Goal: Task Accomplishment & Management: Use online tool/utility

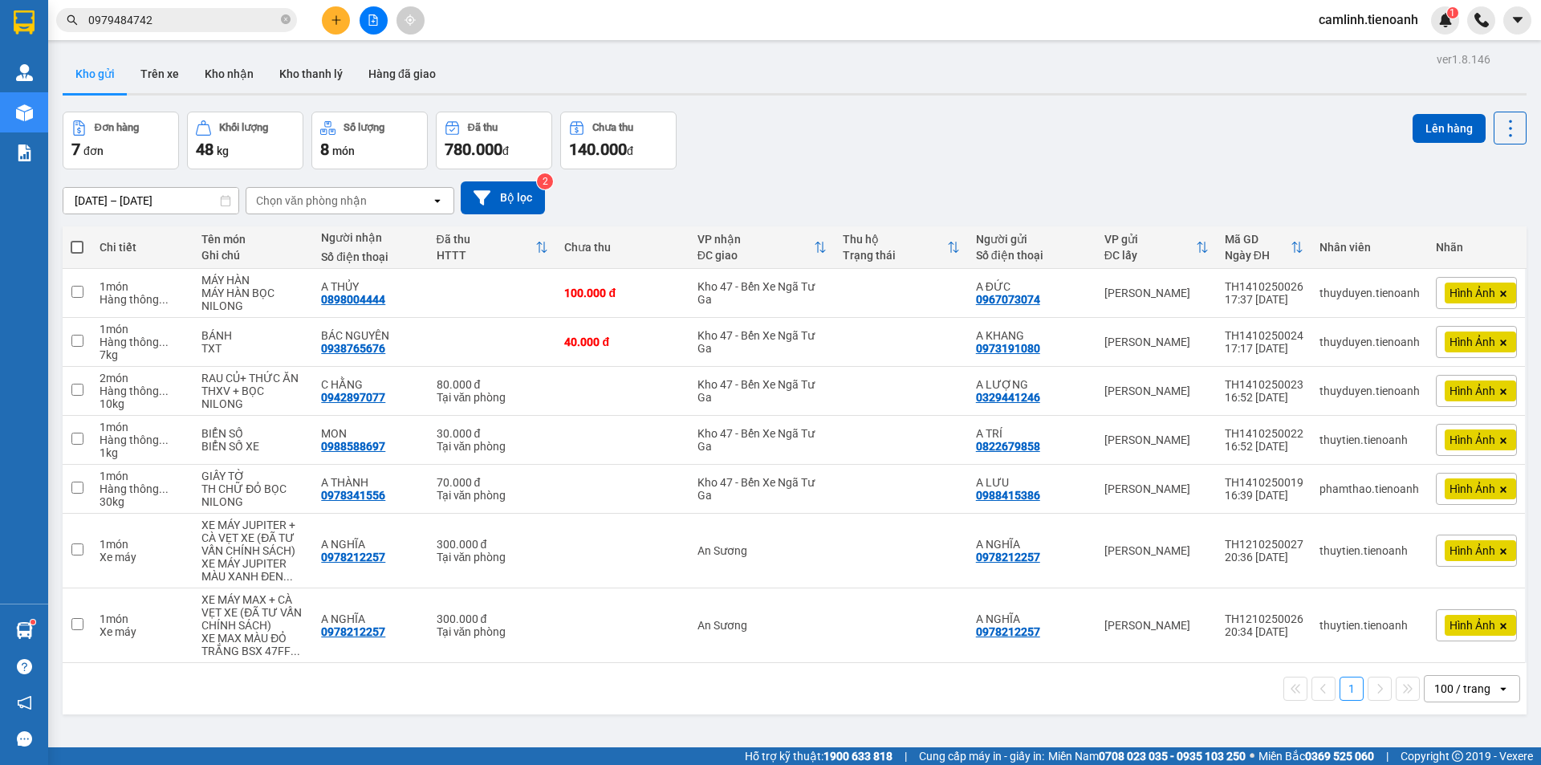
click at [78, 250] on span at bounding box center [77, 247] width 13 height 13
click at [77, 239] on input "checkbox" at bounding box center [77, 239] width 0 height 0
checkbox input "true"
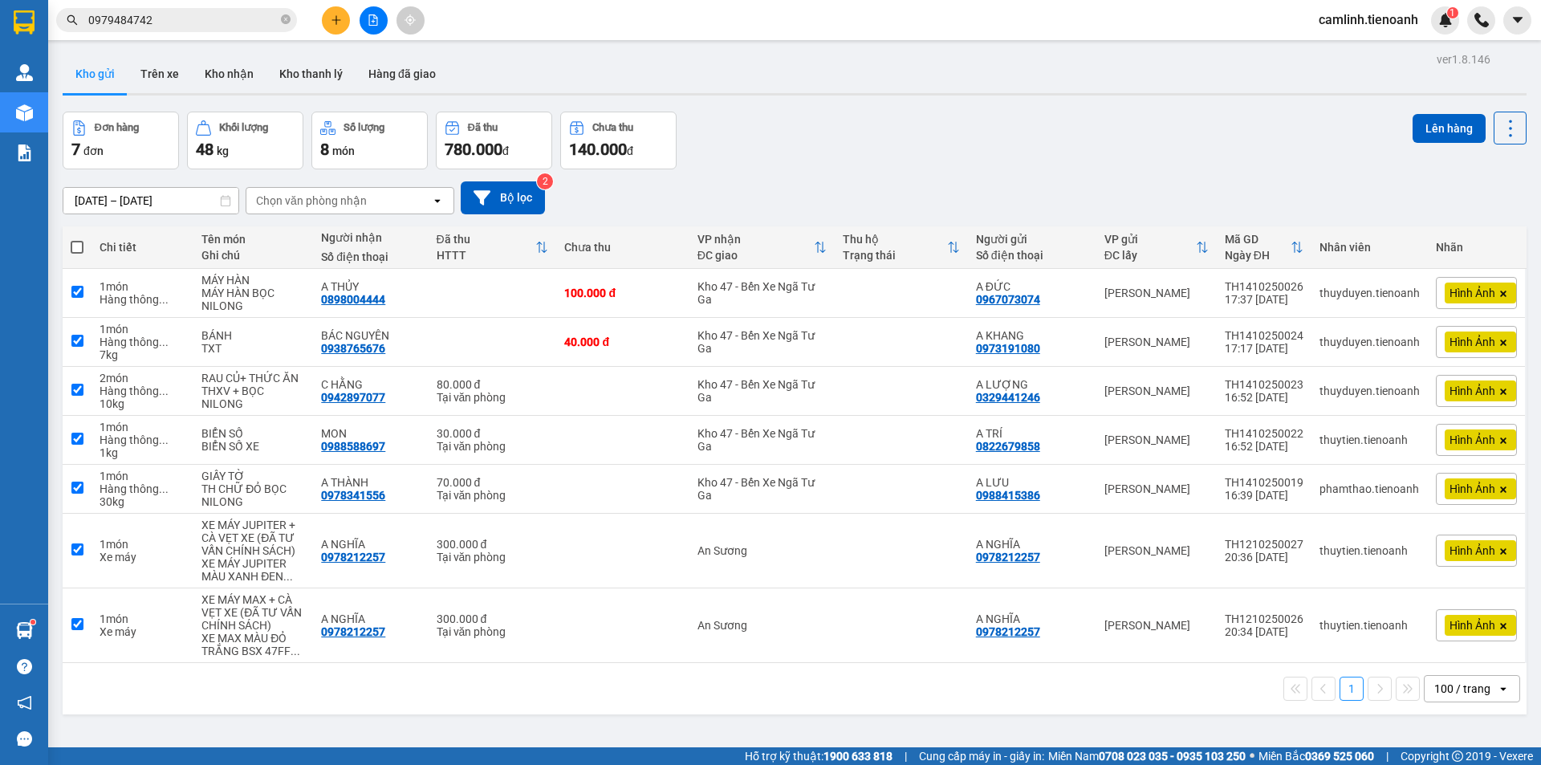
checkbox input "true"
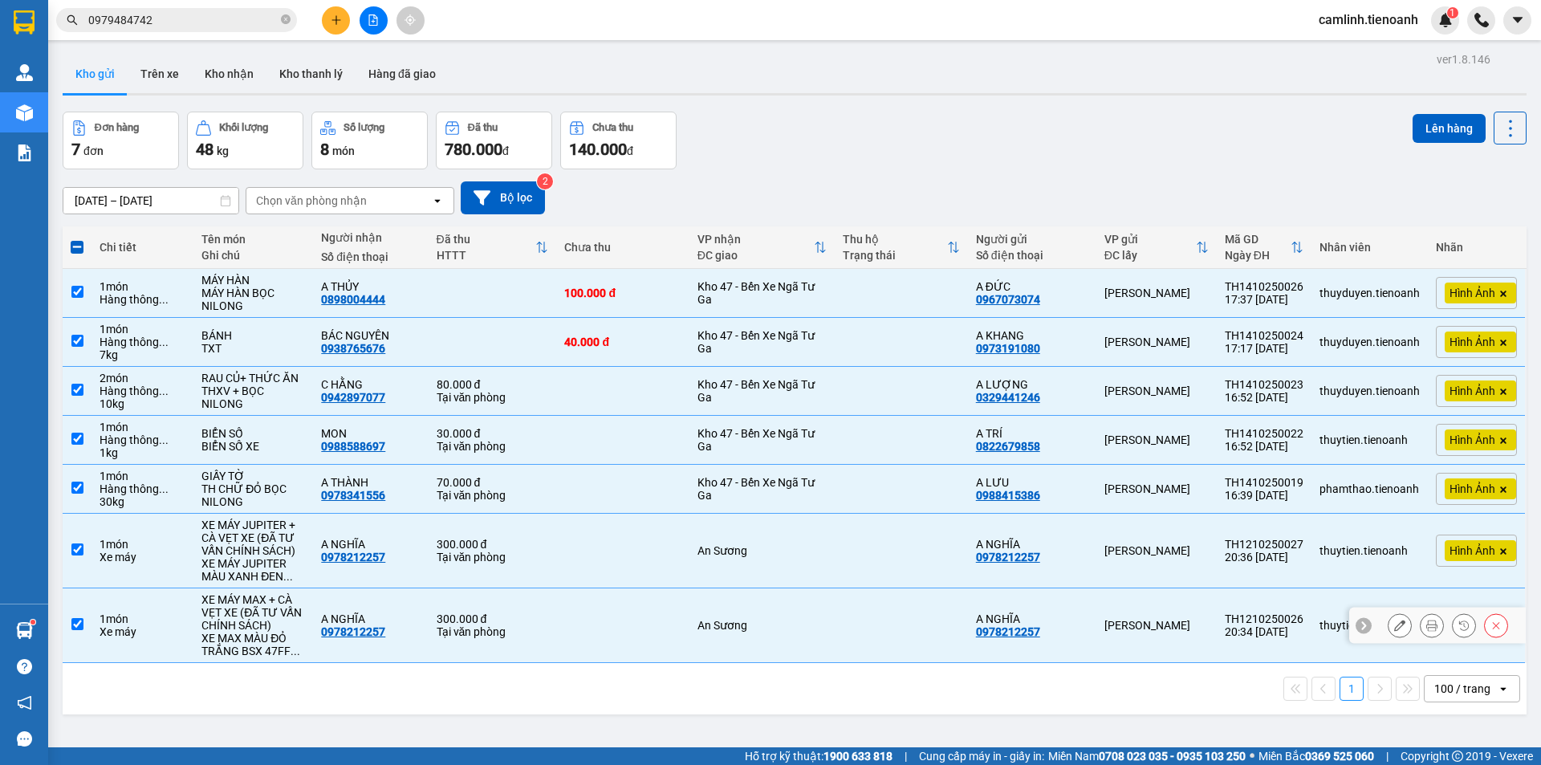
drag, startPoint x: 538, startPoint y: 630, endPoint x: 553, endPoint y: 553, distance: 78.6
click at [539, 629] on div "Tại văn phòng" at bounding box center [493, 631] width 112 height 13
checkbox input "false"
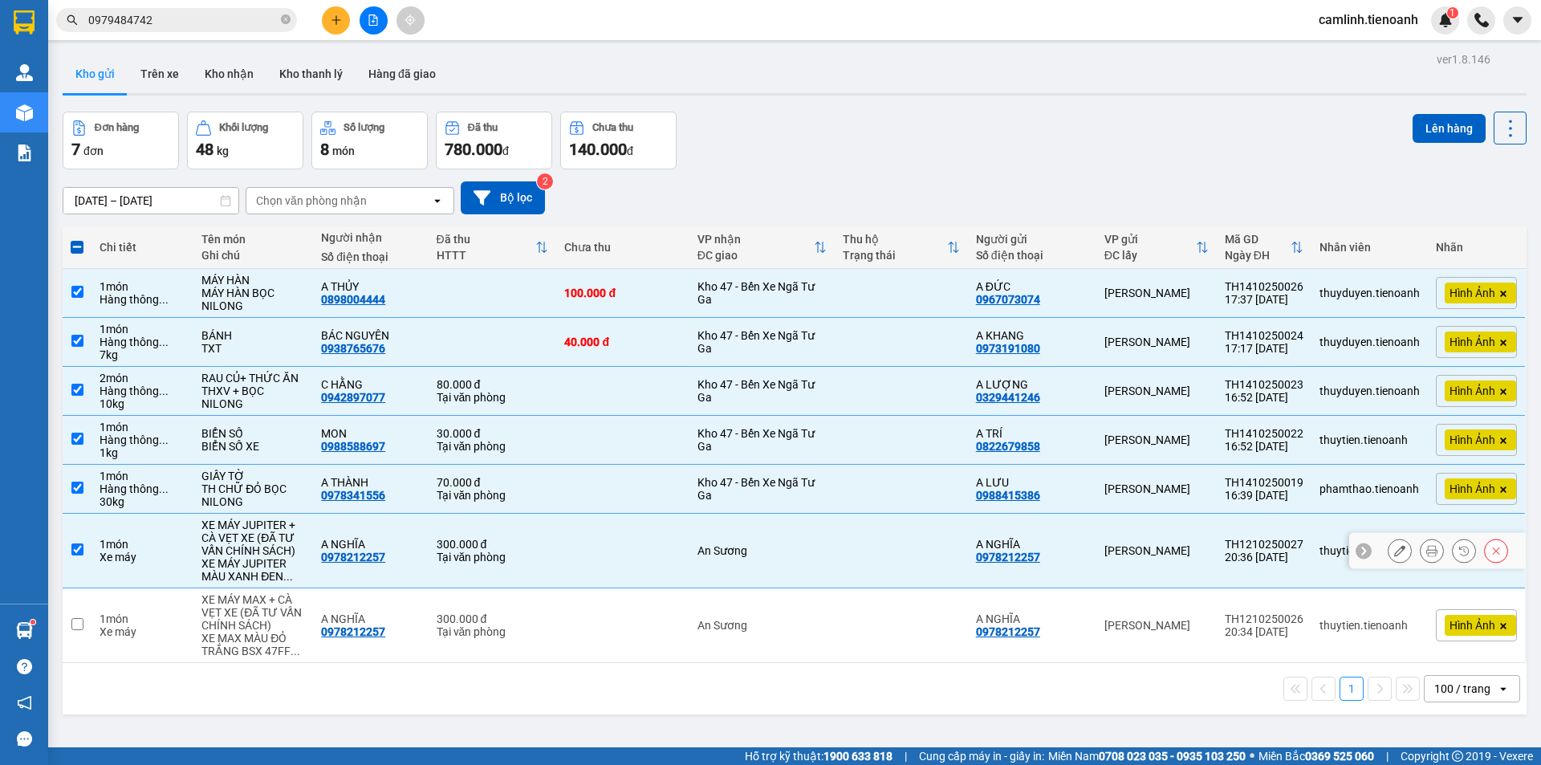
click at [565, 537] on td at bounding box center [622, 551] width 132 height 75
checkbox input "false"
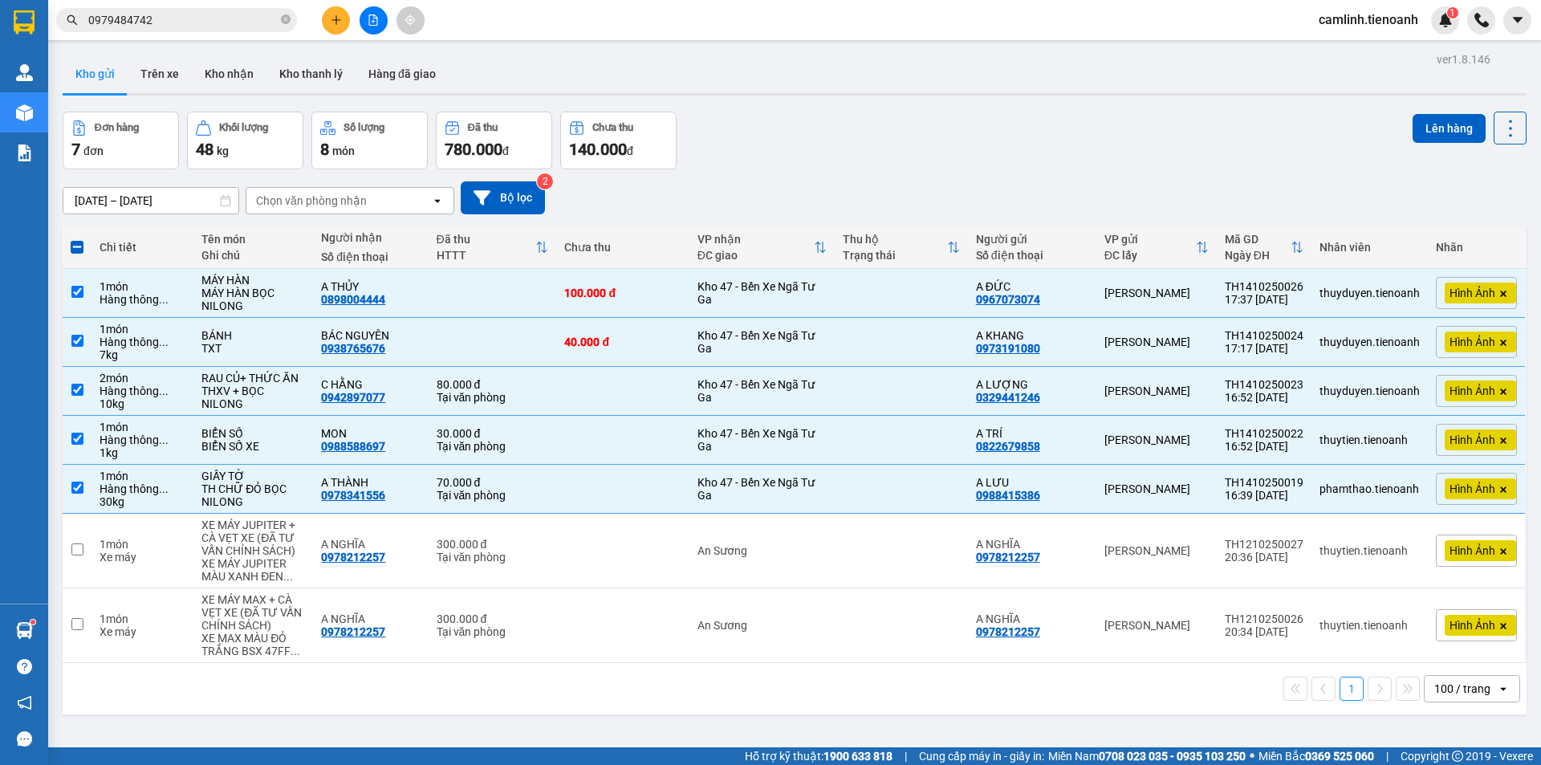
click at [1452, 112] on div "Lên hàng" at bounding box center [1470, 128] width 114 height 33
click at [1415, 121] on button "Lên hàng" at bounding box center [1449, 128] width 73 height 29
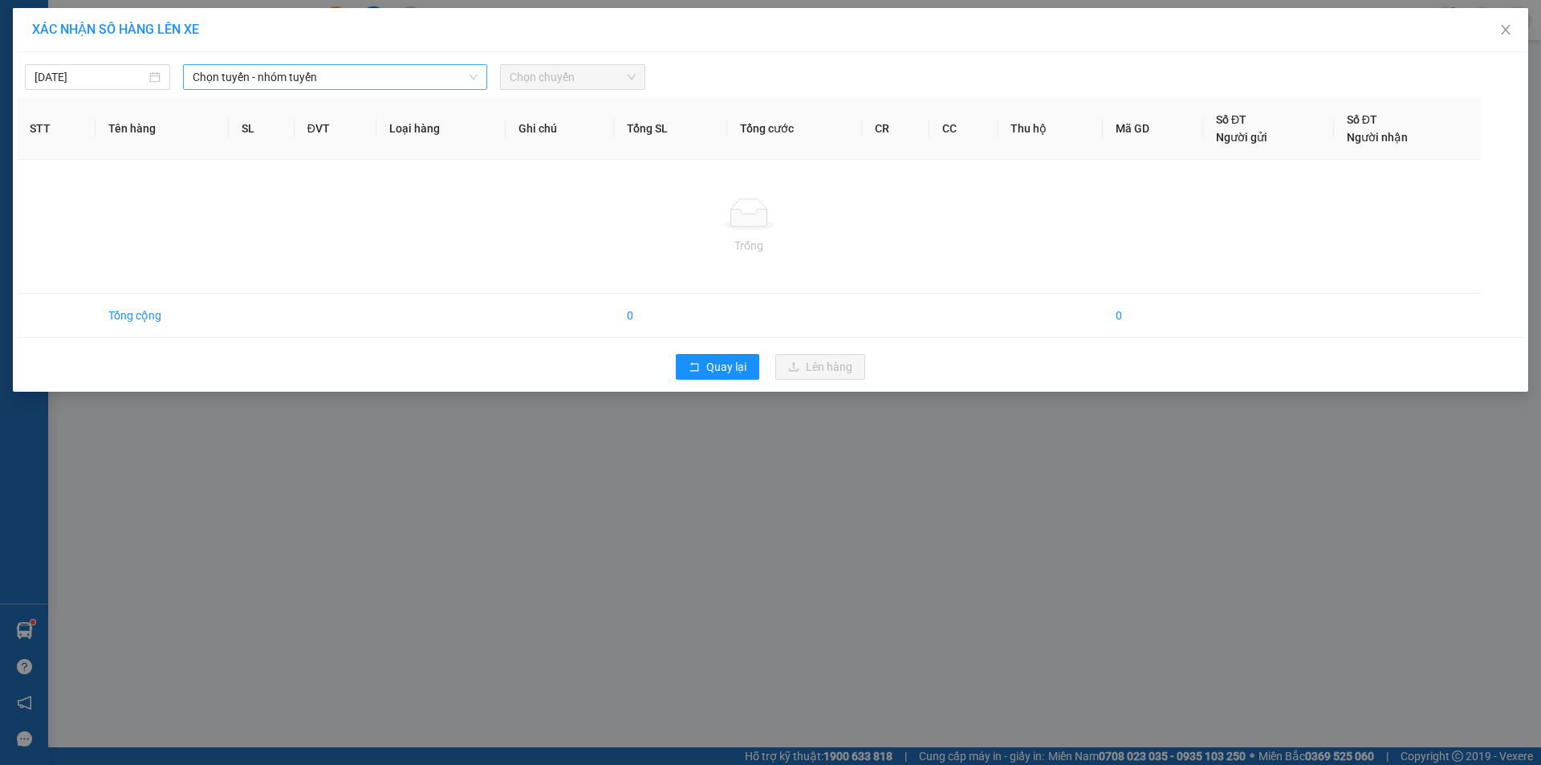
click at [305, 79] on span "Chọn tuyến - nhóm tuyến" at bounding box center [335, 77] width 285 height 24
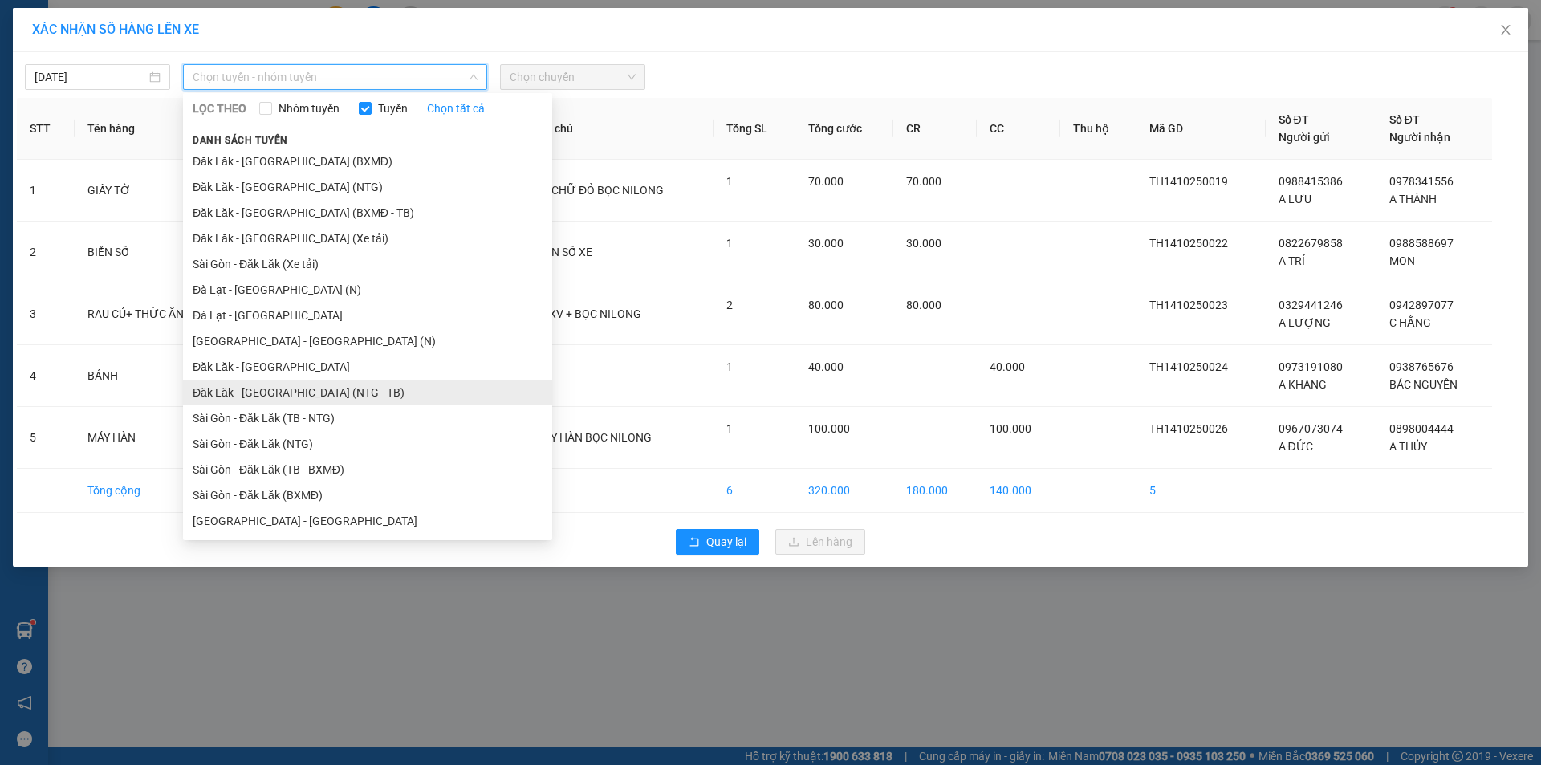
click at [281, 391] on li "Đăk Lăk - [GEOGRAPHIC_DATA] (NTG - TB)" at bounding box center [367, 393] width 369 height 26
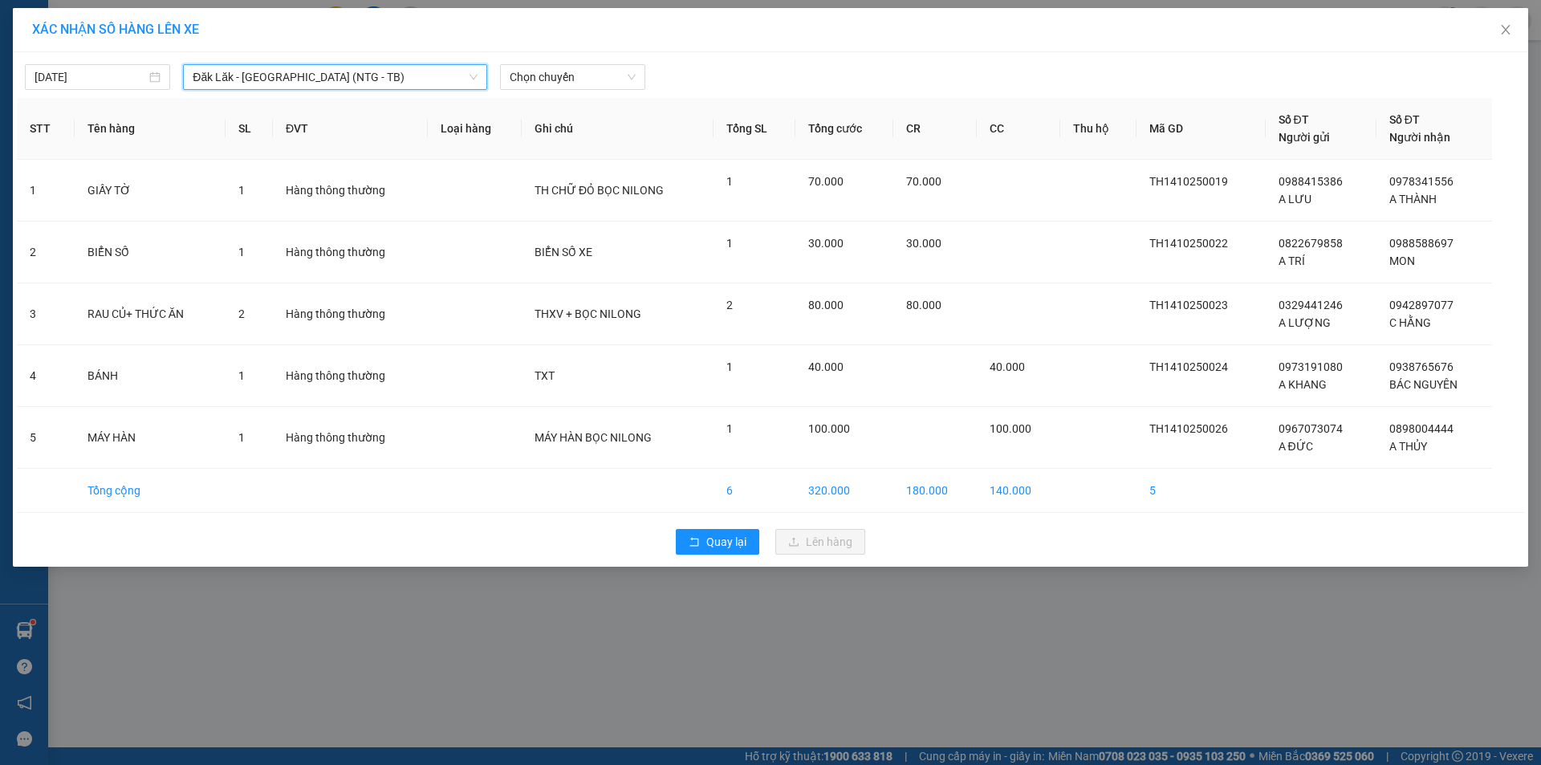
click at [582, 63] on div "[DATE] Đăk Lăk - [GEOGRAPHIC_DATA] (NTG - [GEOGRAPHIC_DATA]) Đăk Lăk - [GEOGRAP…" at bounding box center [771, 73] width 1508 height 34
click at [596, 69] on span "Chọn chuyến" at bounding box center [573, 77] width 126 height 24
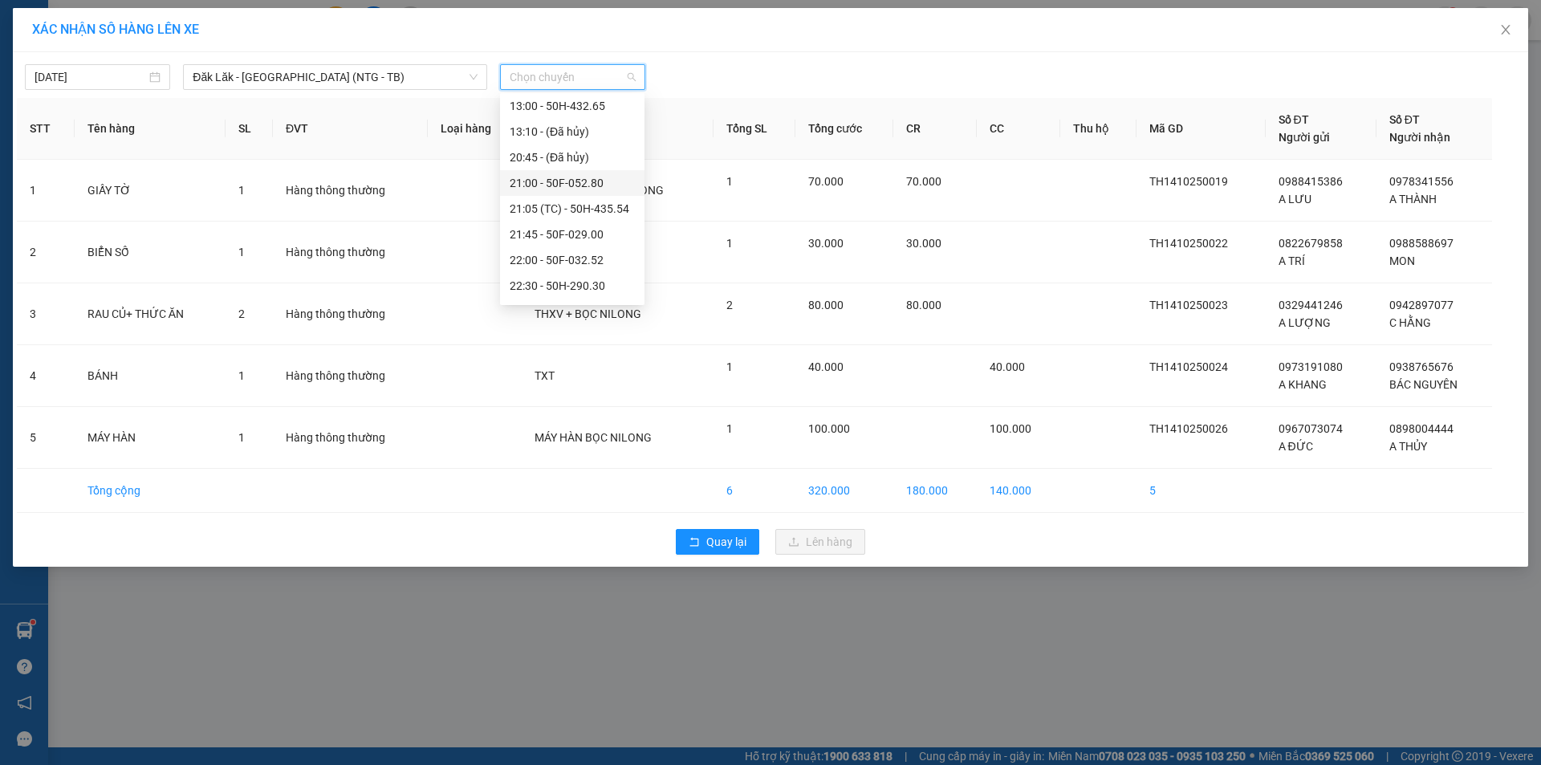
scroll to position [51, 0]
click at [576, 214] on div "21:45 - 50F-029.00" at bounding box center [572, 212] width 125 height 18
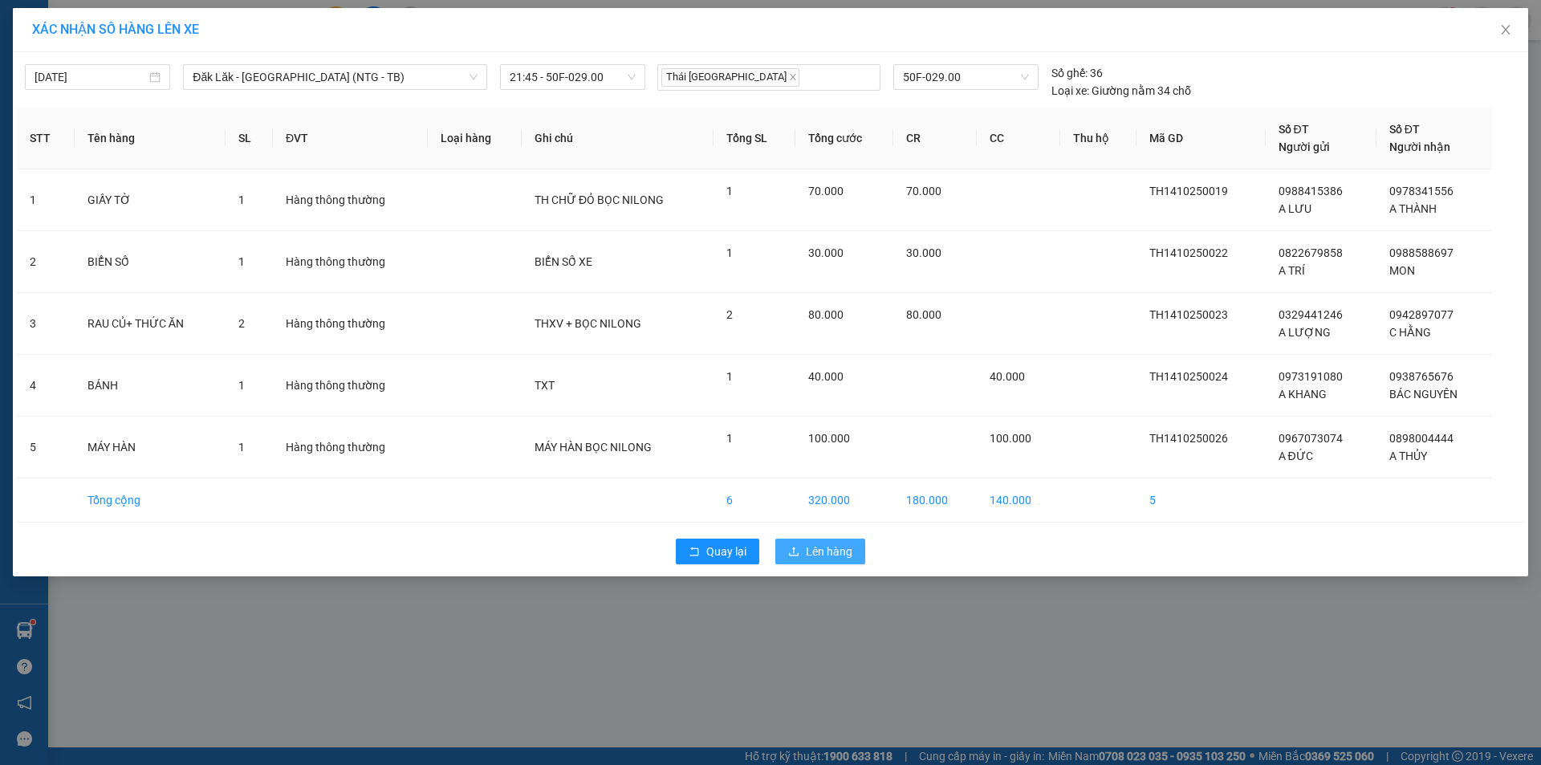
click at [840, 556] on span "Lên hàng" at bounding box center [829, 552] width 47 height 18
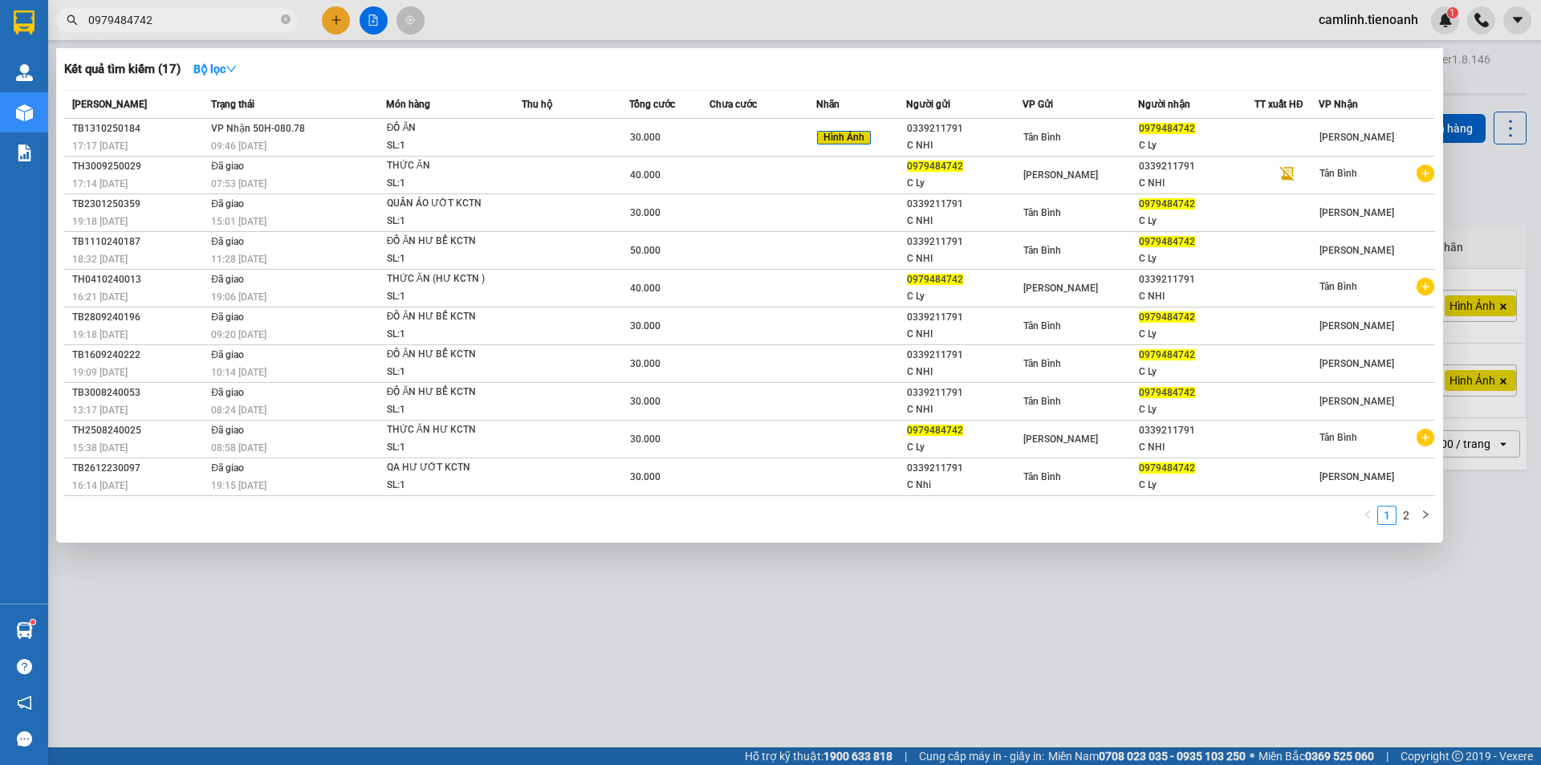
click at [238, 27] on input "0979484742" at bounding box center [182, 20] width 189 height 18
click at [238, 26] on input "0979484742" at bounding box center [182, 20] width 189 height 18
paste input "382867703"
type input "0382867703"
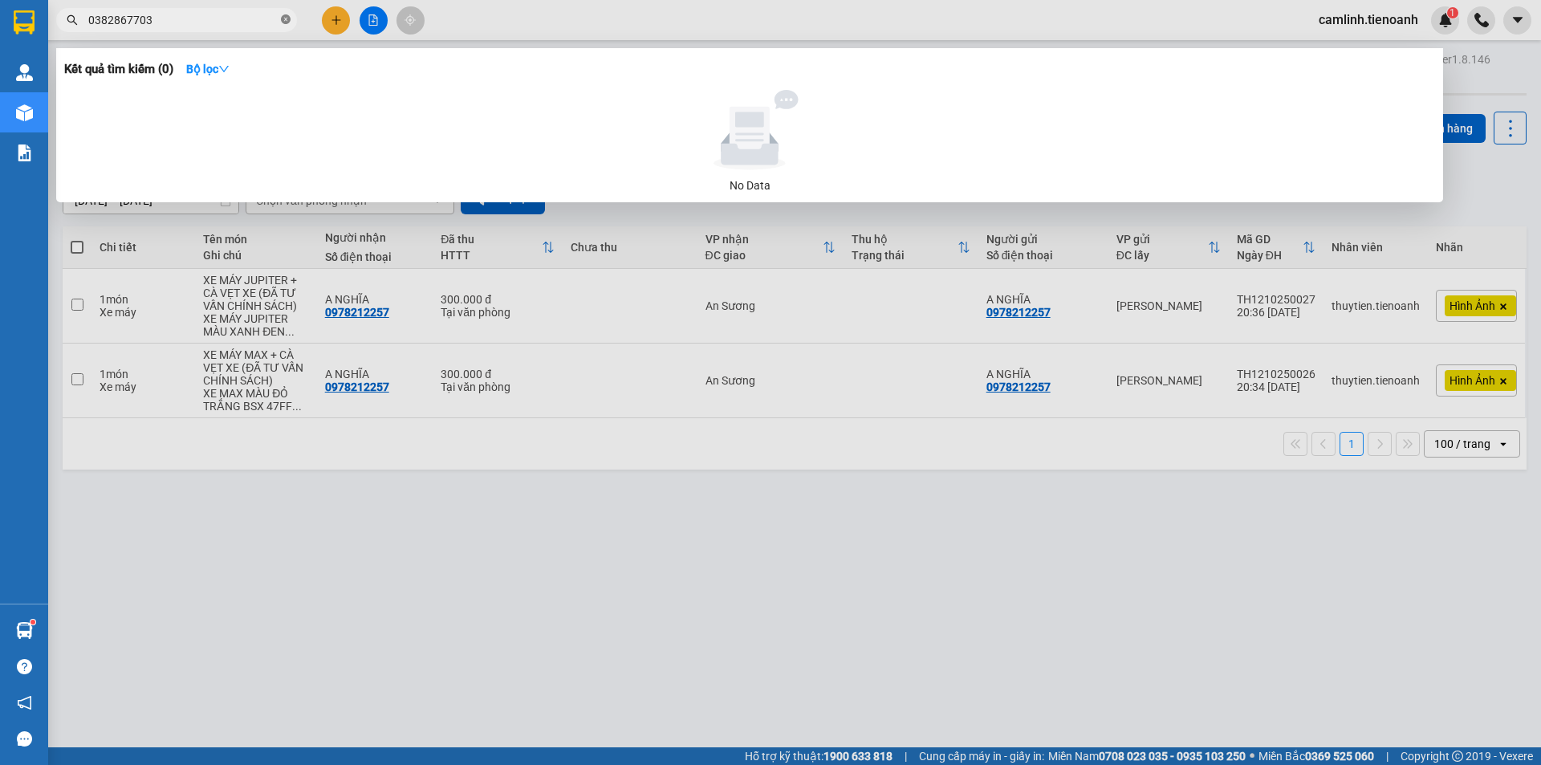
click at [287, 18] on icon "close-circle" at bounding box center [286, 19] width 10 height 10
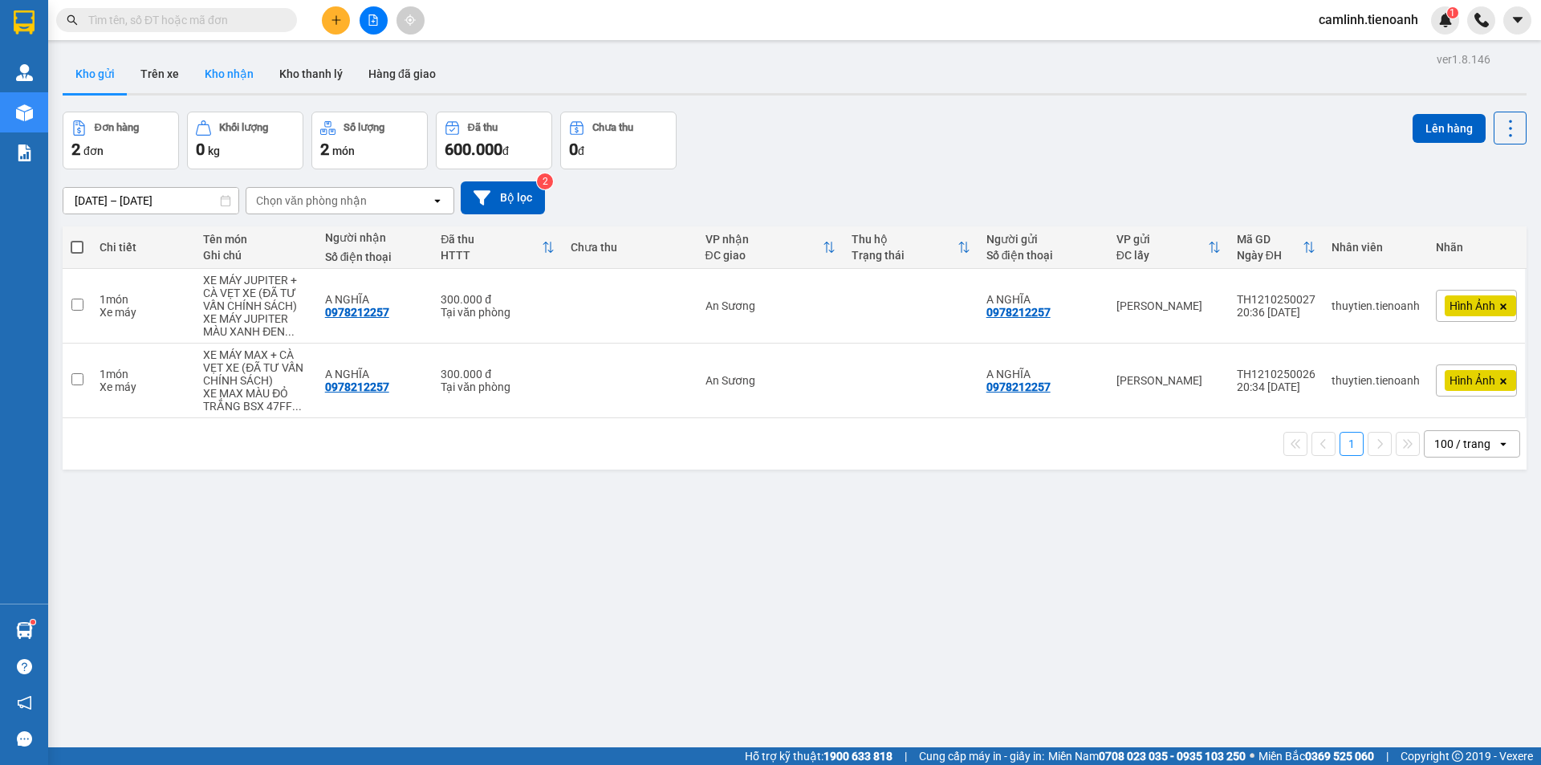
click at [251, 74] on button "Kho nhận" at bounding box center [229, 74] width 75 height 39
